Goal: Information Seeking & Learning: Learn about a topic

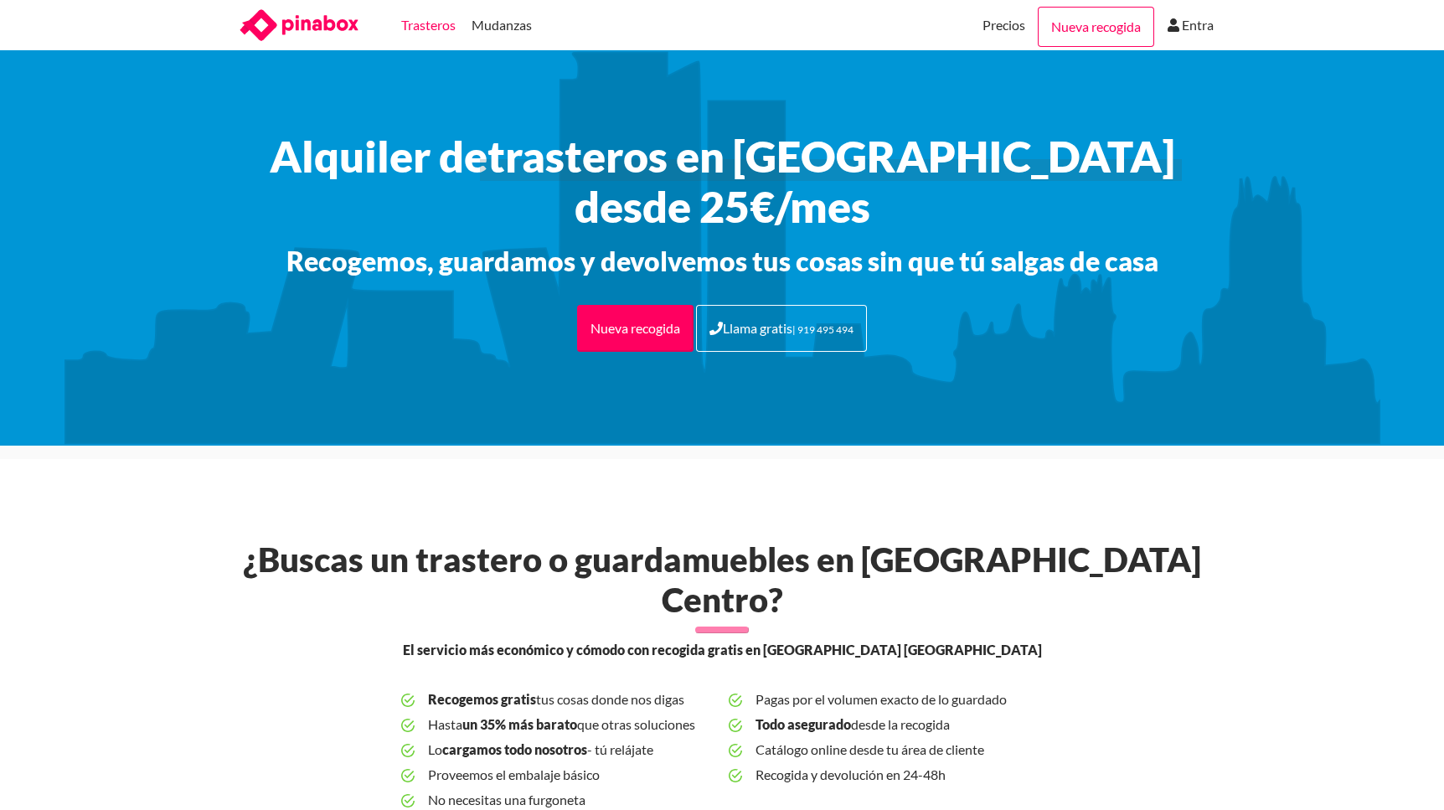
click at [431, 27] on link "Trasteros" at bounding box center [428, 25] width 54 height 50
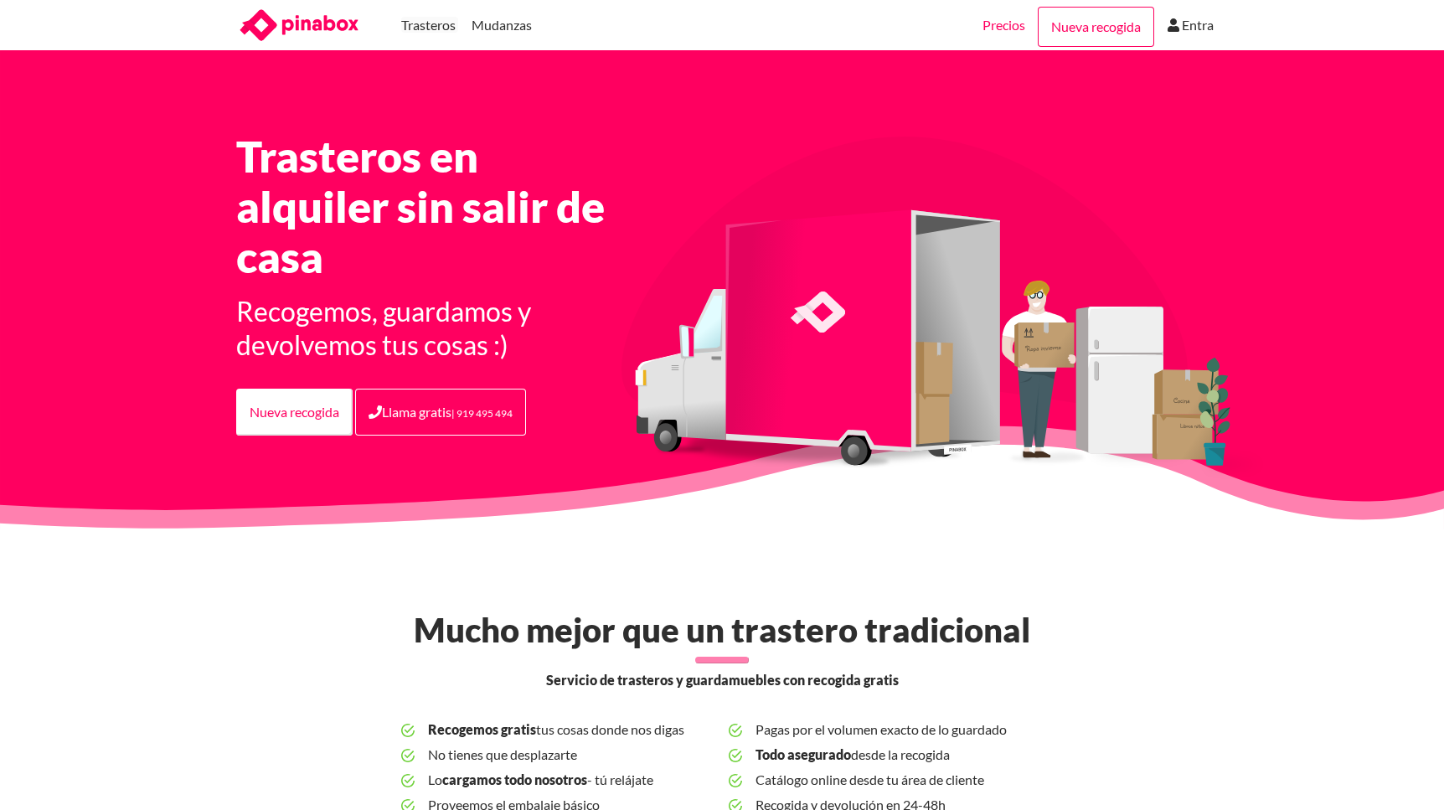
click at [1019, 30] on link "Precios" at bounding box center [1004, 25] width 43 height 50
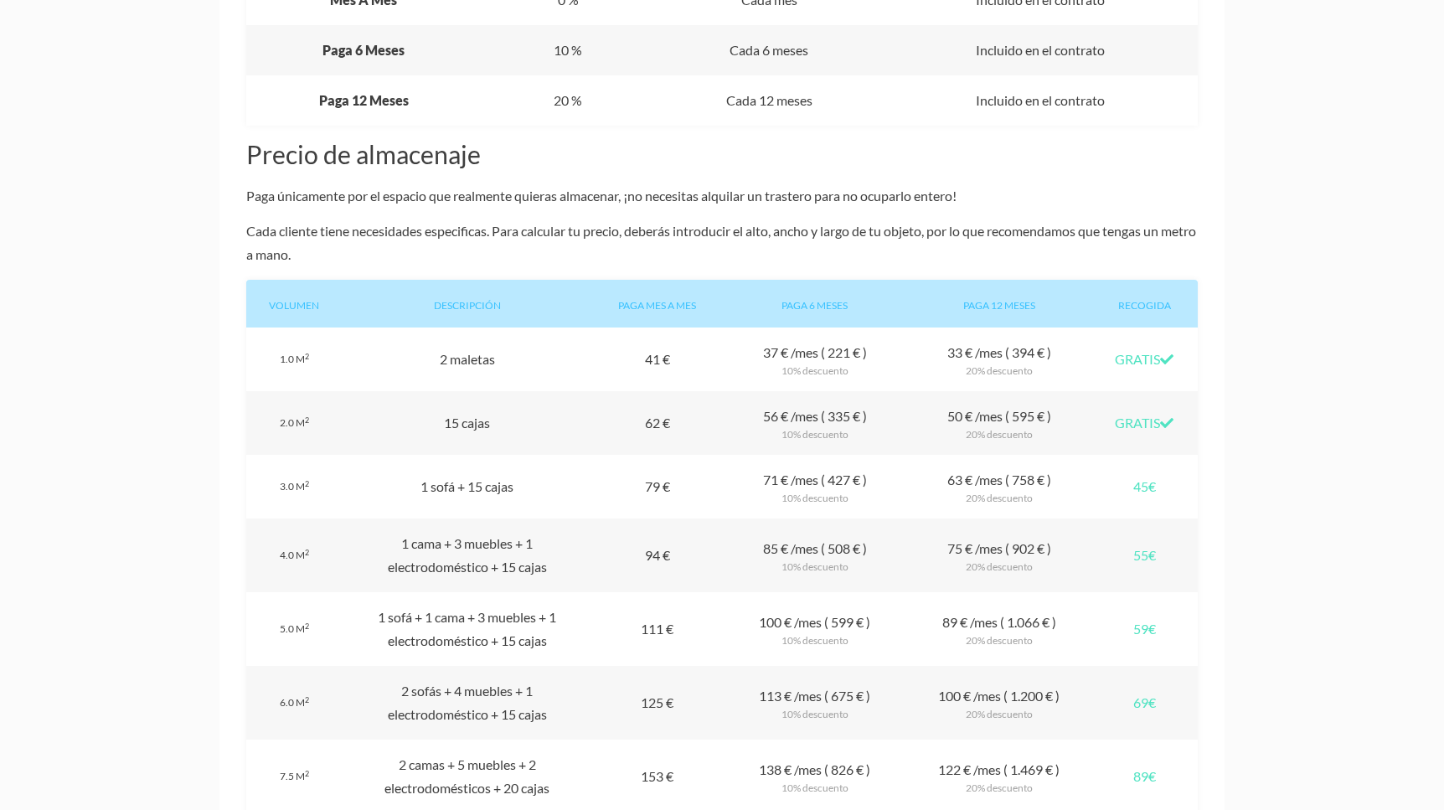
scroll to position [1260, 0]
click at [467, 363] on div "Ejemplo 2 maletas" at bounding box center [467, 359] width 250 height 64
